Goal: Task Accomplishment & Management: Manage account settings

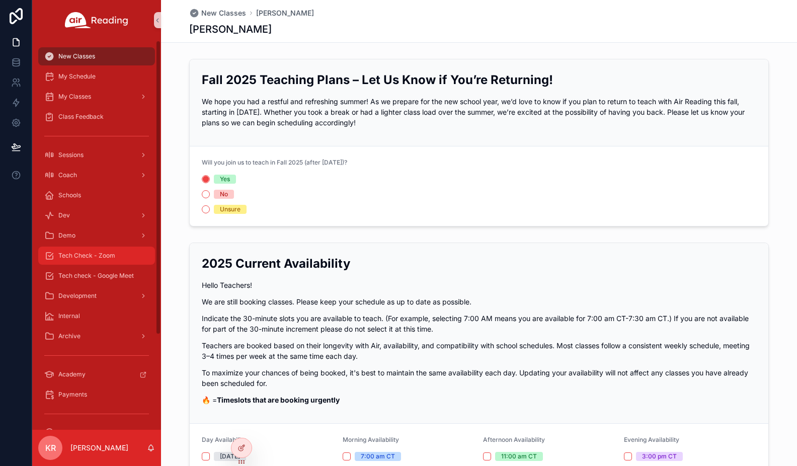
click at [96, 253] on span "Tech Check - Zoom" at bounding box center [86, 256] width 57 height 8
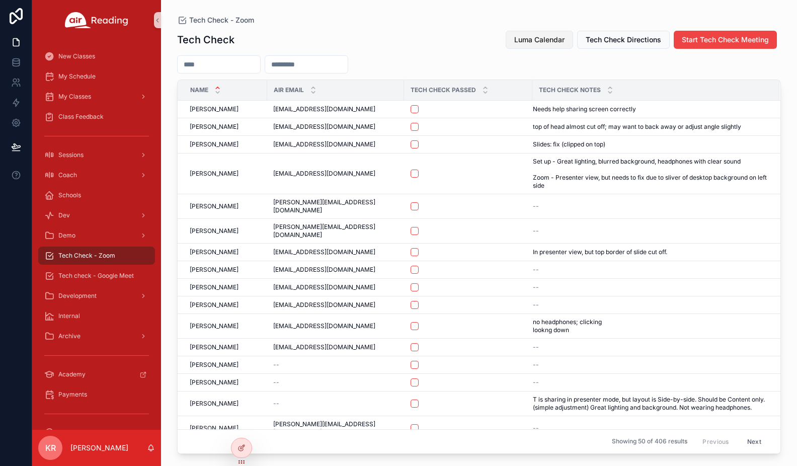
click at [536, 44] on span "Luma Calendar" at bounding box center [539, 40] width 50 height 10
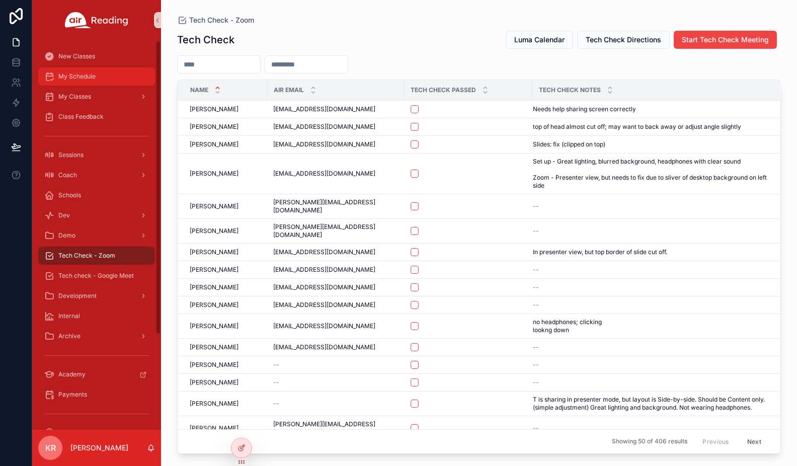
click at [90, 83] on div "My Schedule" at bounding box center [96, 76] width 105 height 16
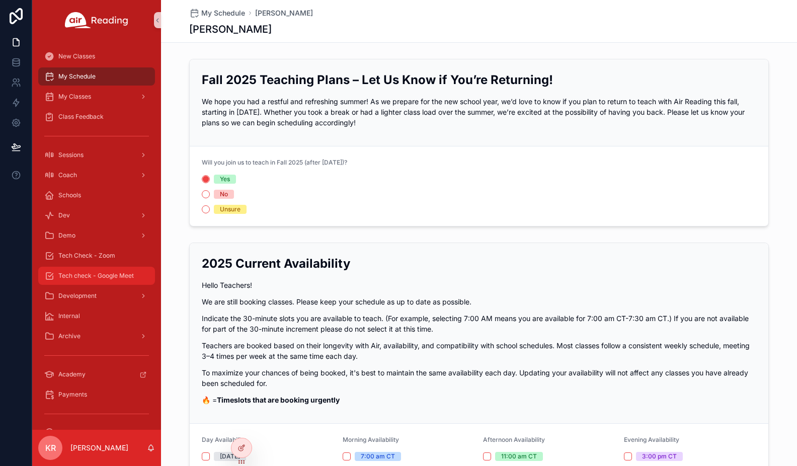
click at [95, 270] on div "Tech check - Google Meet" at bounding box center [96, 276] width 105 height 16
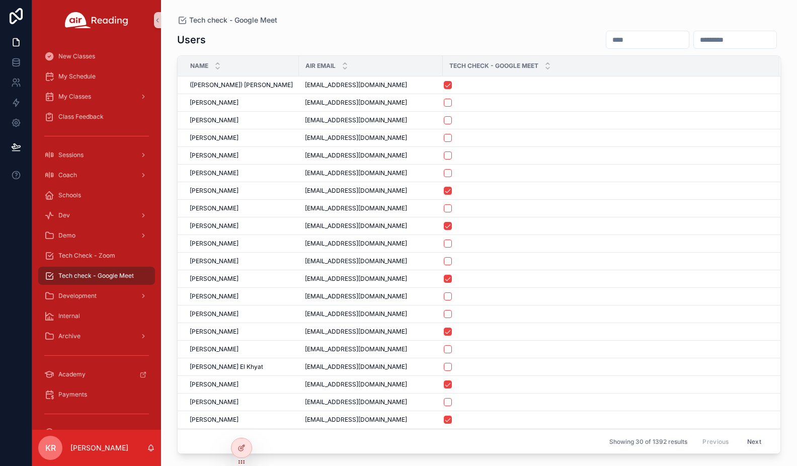
click at [606, 40] on input "scrollable content" at bounding box center [647, 40] width 83 height 14
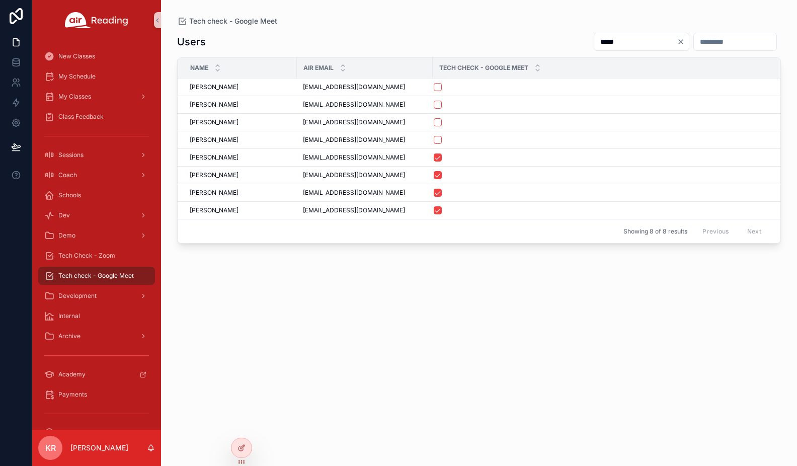
type input "*****"
click at [694, 40] on input "scrollable content" at bounding box center [735, 42] width 83 height 14
click at [677, 41] on icon "Clear" at bounding box center [681, 42] width 8 height 8
click at [694, 39] on input "scrollable content" at bounding box center [735, 42] width 83 height 14
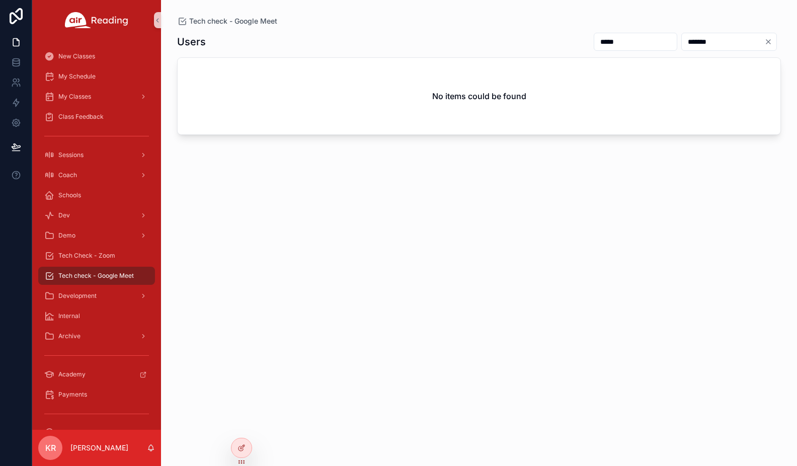
type input "*******"
click at [770, 42] on icon "Clear" at bounding box center [768, 42] width 8 height 8
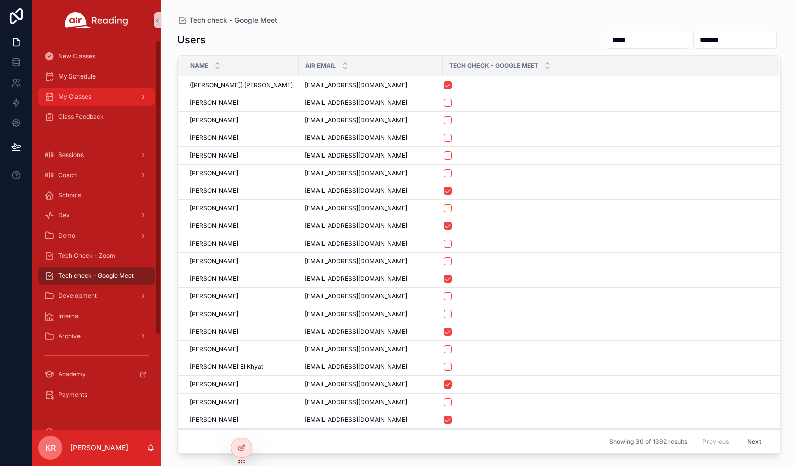
click at [80, 89] on div "My Classes" at bounding box center [96, 97] width 105 height 16
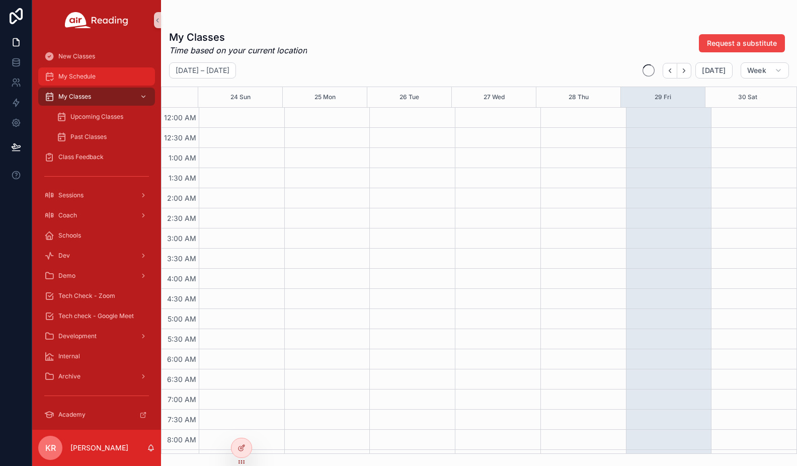
click at [81, 75] on span "My Schedule" at bounding box center [76, 76] width 37 height 8
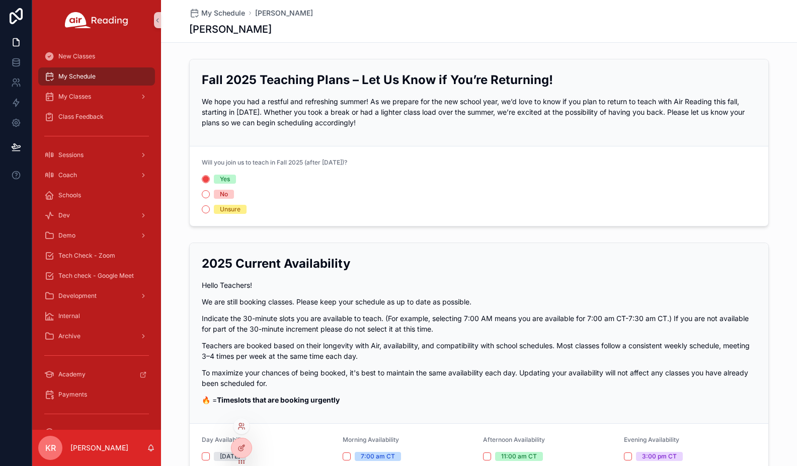
click at [236, 426] on div at bounding box center [241, 426] width 16 height 16
click at [243, 429] on icon at bounding box center [241, 426] width 8 height 8
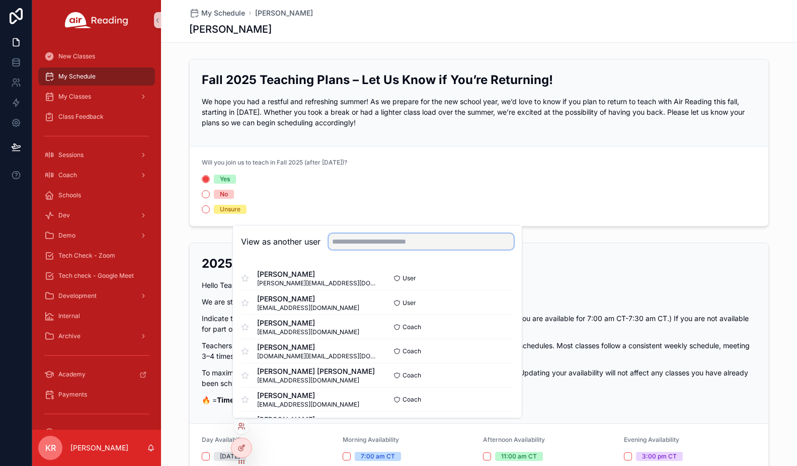
click at [405, 244] on input "text" at bounding box center [421, 241] width 185 height 16
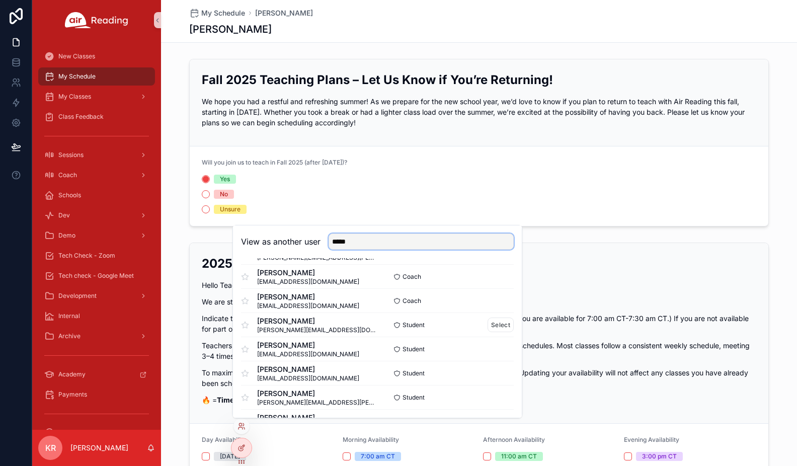
scroll to position [101, 0]
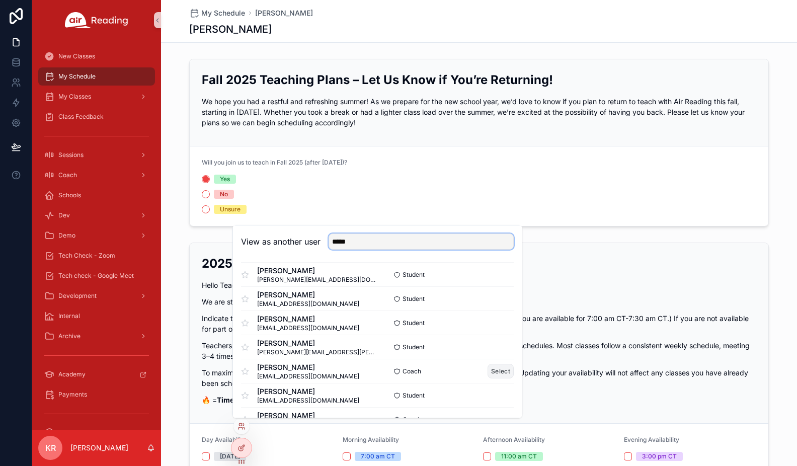
type input "*****"
click at [488, 372] on button "Select" at bounding box center [501, 371] width 26 height 15
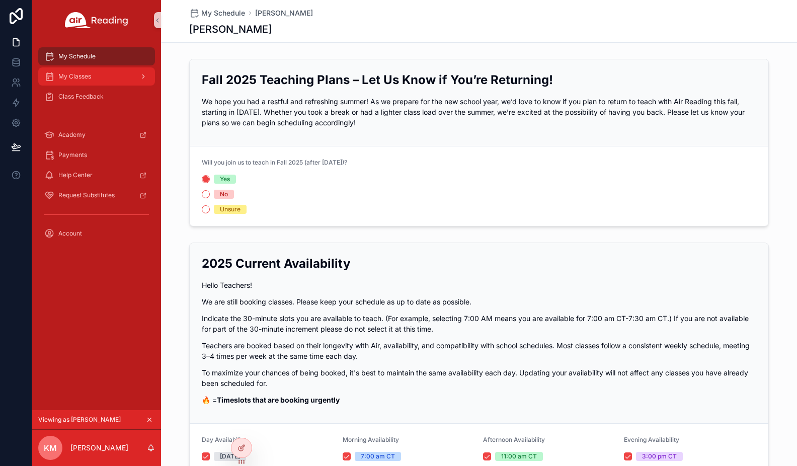
click at [105, 77] on div "My Classes" at bounding box center [96, 76] width 105 height 16
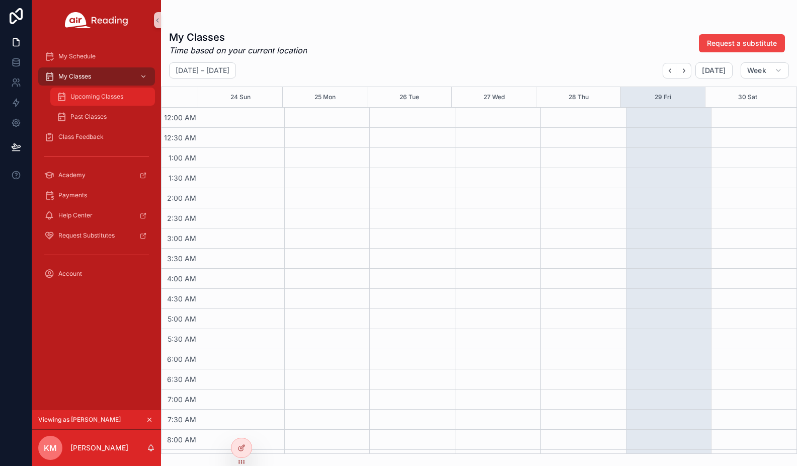
click at [94, 98] on span "Upcoming Classes" at bounding box center [96, 97] width 53 height 8
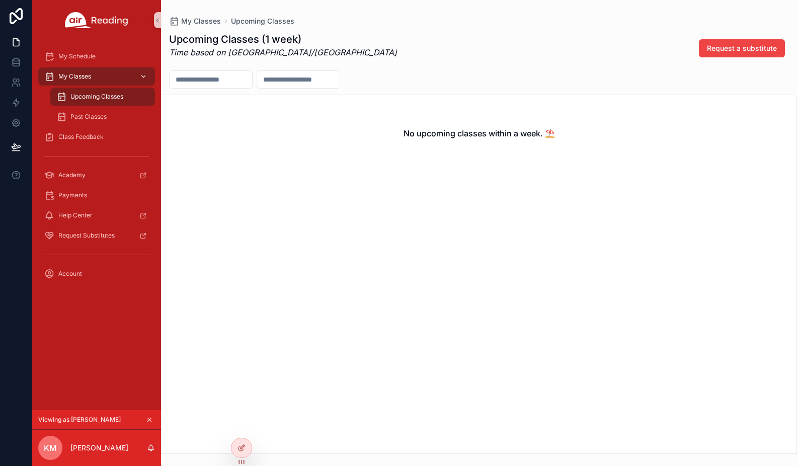
click at [104, 82] on div "My Classes" at bounding box center [96, 76] width 105 height 16
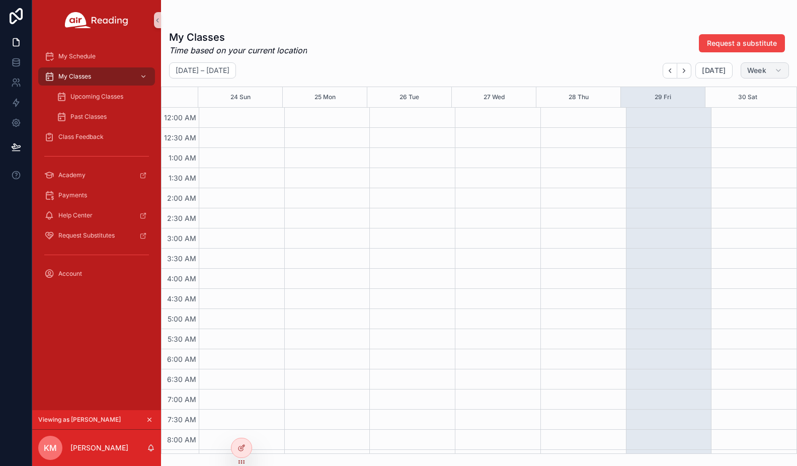
click at [758, 77] on button "Week" at bounding box center [765, 70] width 48 height 16
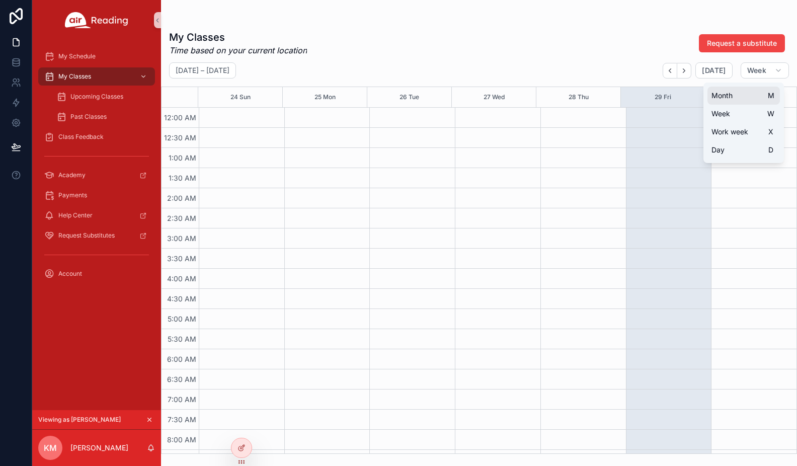
click at [742, 101] on button "Month M" at bounding box center [743, 96] width 72 height 18
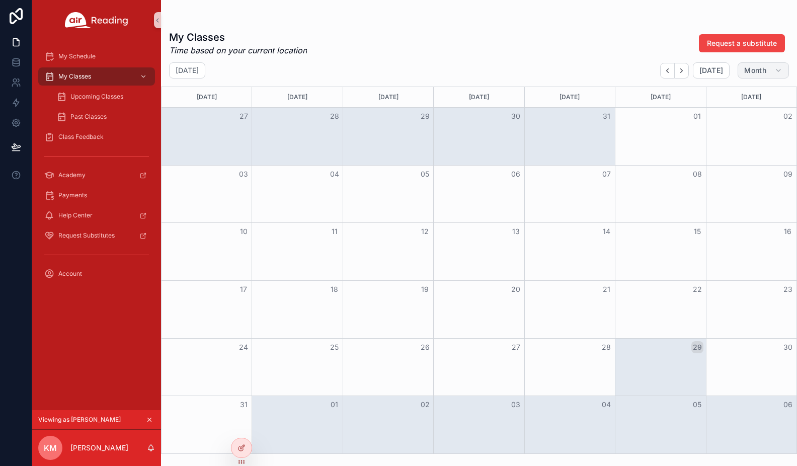
click at [755, 69] on span "Month" at bounding box center [755, 70] width 22 height 9
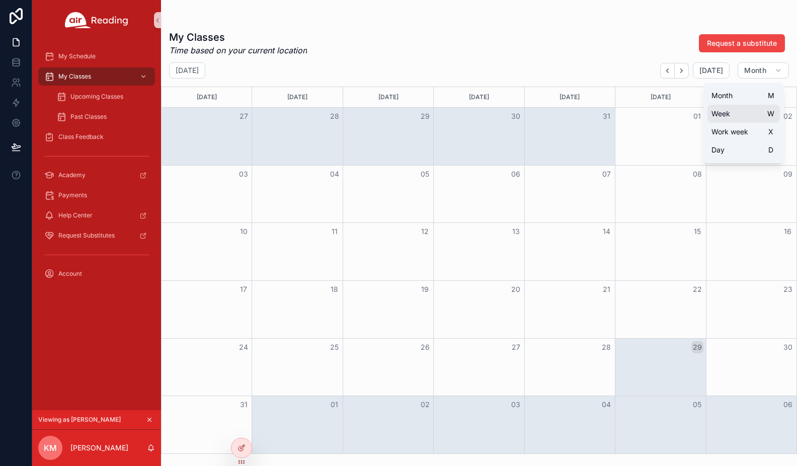
click at [730, 110] on span "Week" at bounding box center [720, 114] width 19 height 10
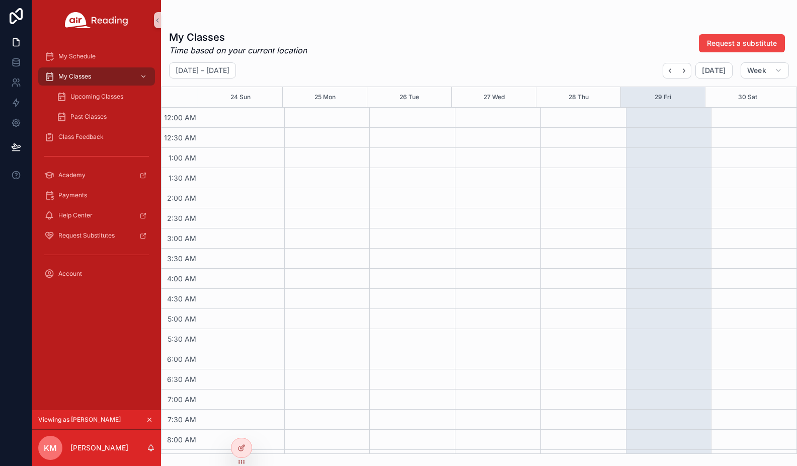
click at [152, 417] on icon "scrollable content" at bounding box center [149, 419] width 7 height 7
